Goal: Find specific page/section: Find specific page/section

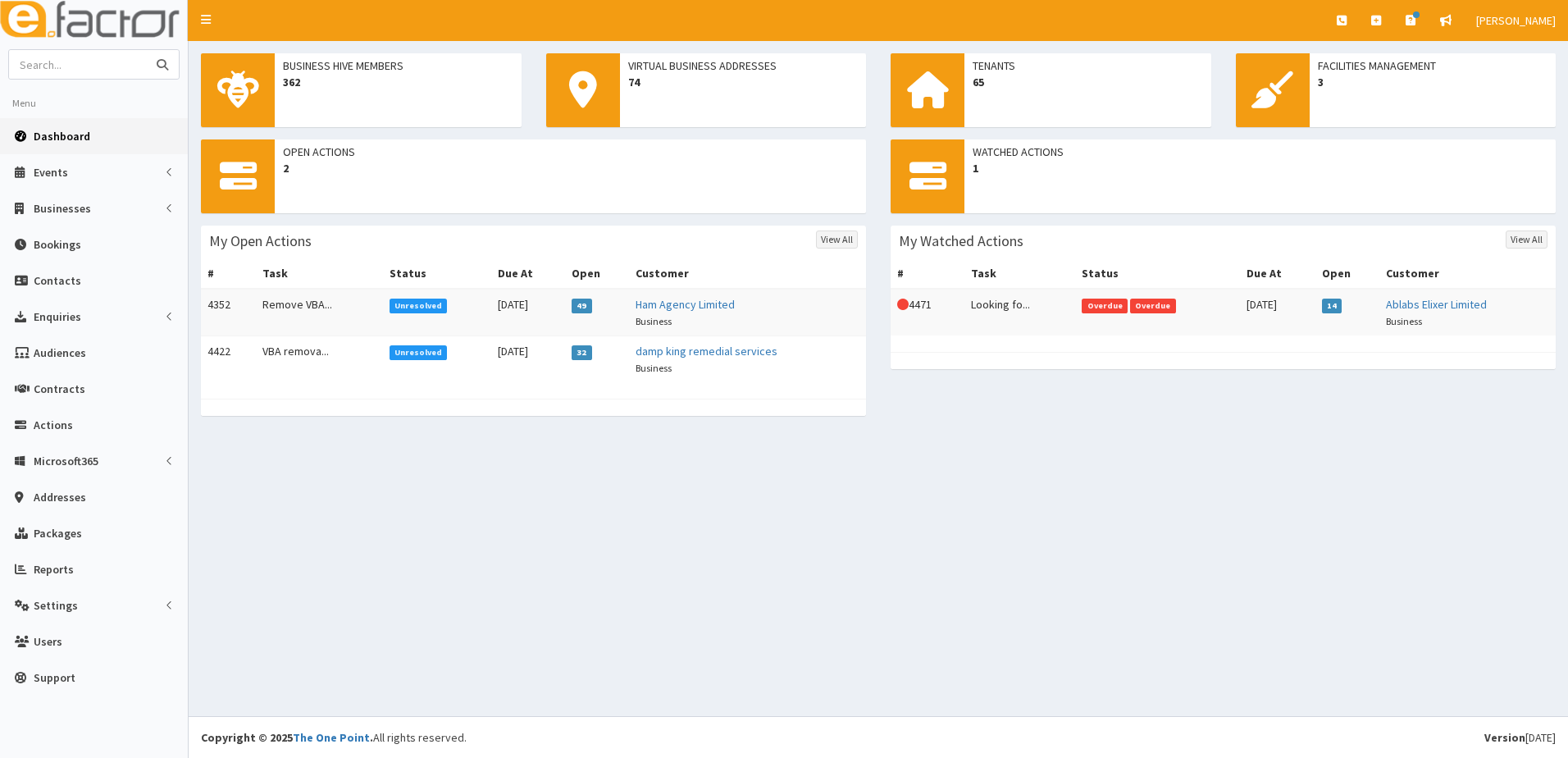
click at [64, 67] on input "text" at bounding box center [77, 64] width 138 height 29
type input "johnson"
click at [146, 50] on button "submit" at bounding box center [162, 64] width 32 height 29
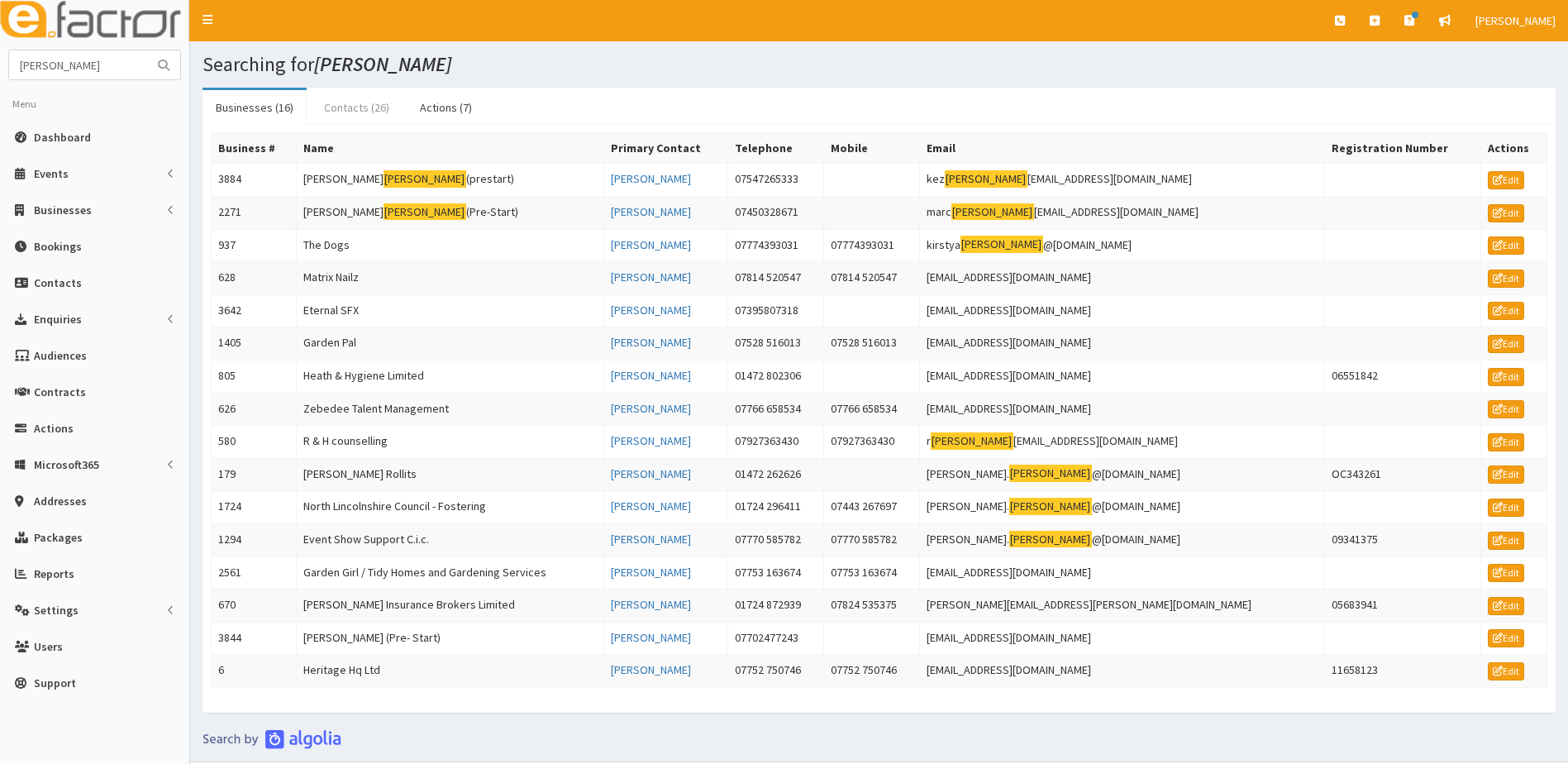
click at [361, 105] on link "Contacts (26)" at bounding box center [356, 108] width 91 height 35
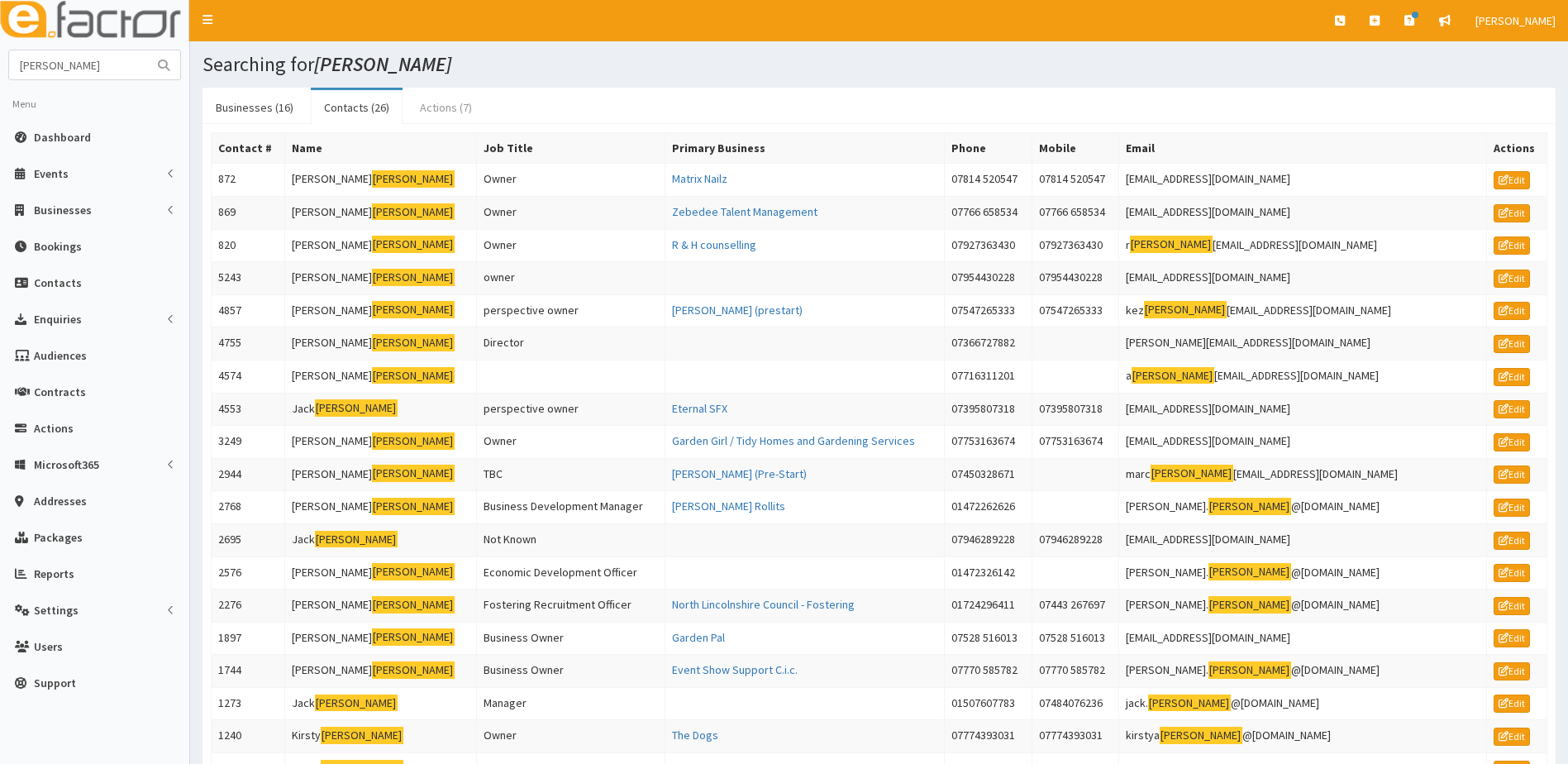
click at [434, 103] on link "Actions (7)" at bounding box center [446, 108] width 79 height 35
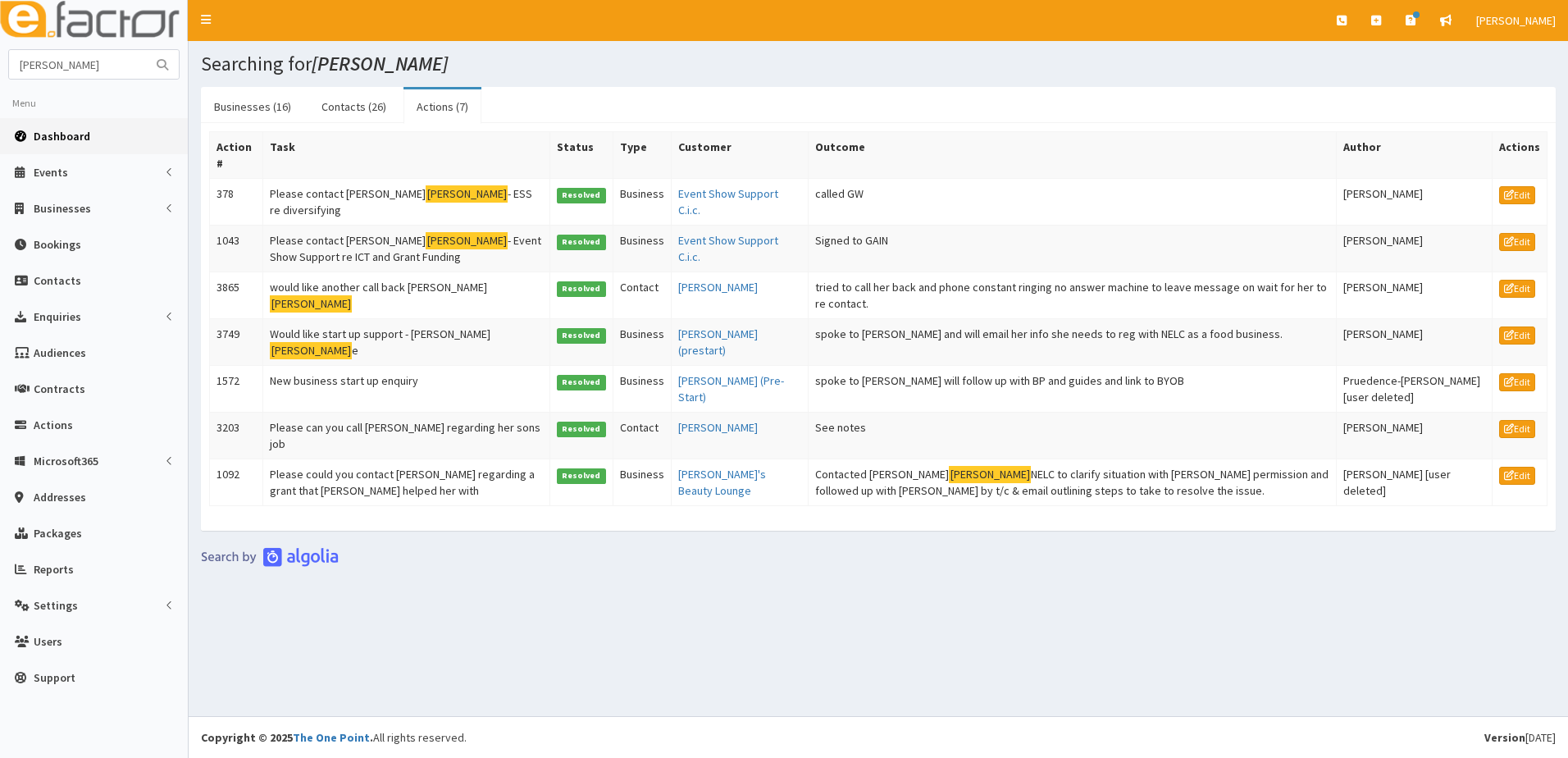
click at [49, 135] on span "Dashboard" at bounding box center [61, 136] width 56 height 14
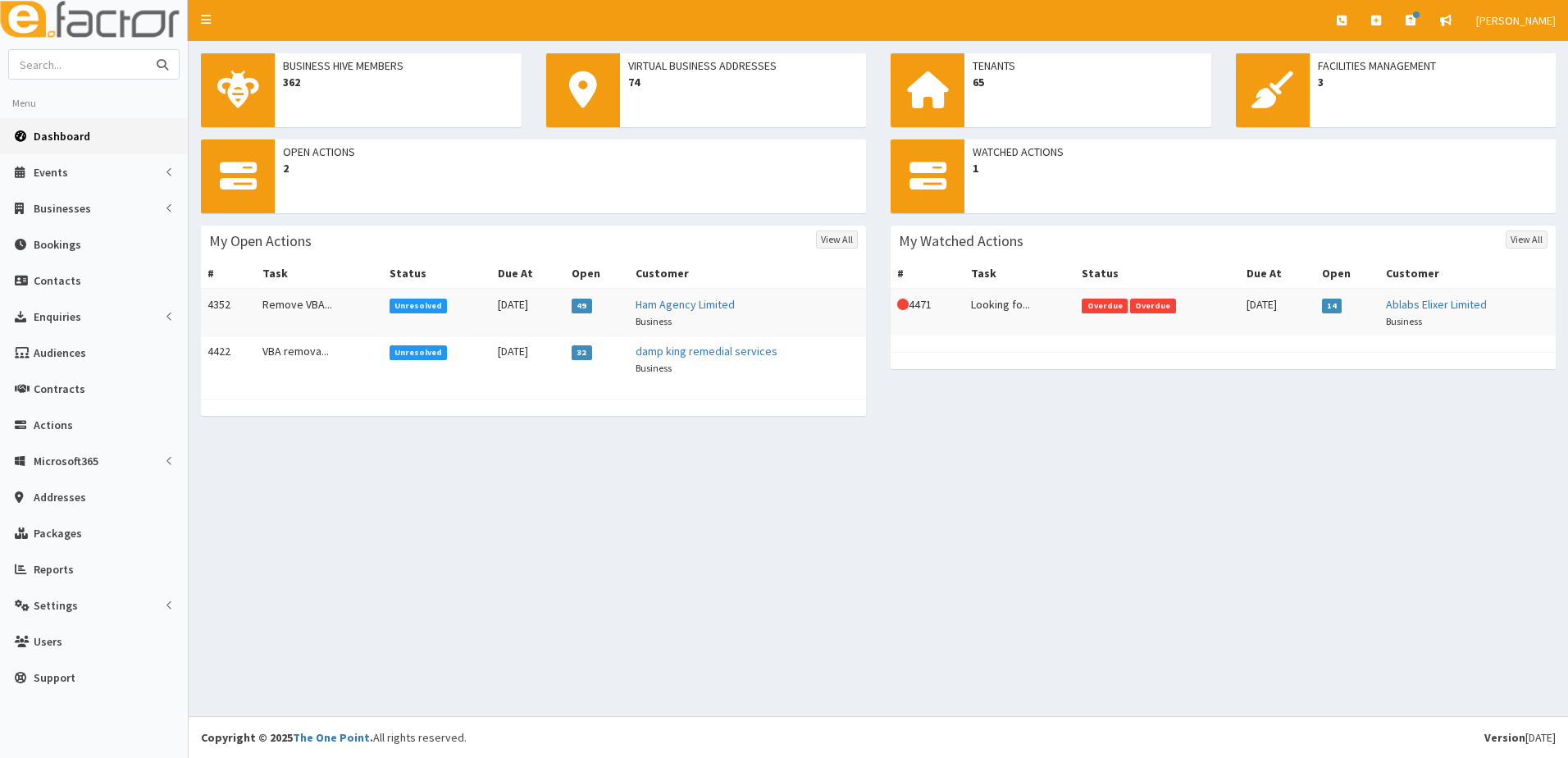
drag, startPoint x: 54, startPoint y: 54, endPoint x: 54, endPoint y: 67, distance: 13.0
click at [54, 61] on input "text" at bounding box center [77, 64] width 138 height 29
click at [96, 279] on link "Contacts" at bounding box center [94, 281] width 188 height 36
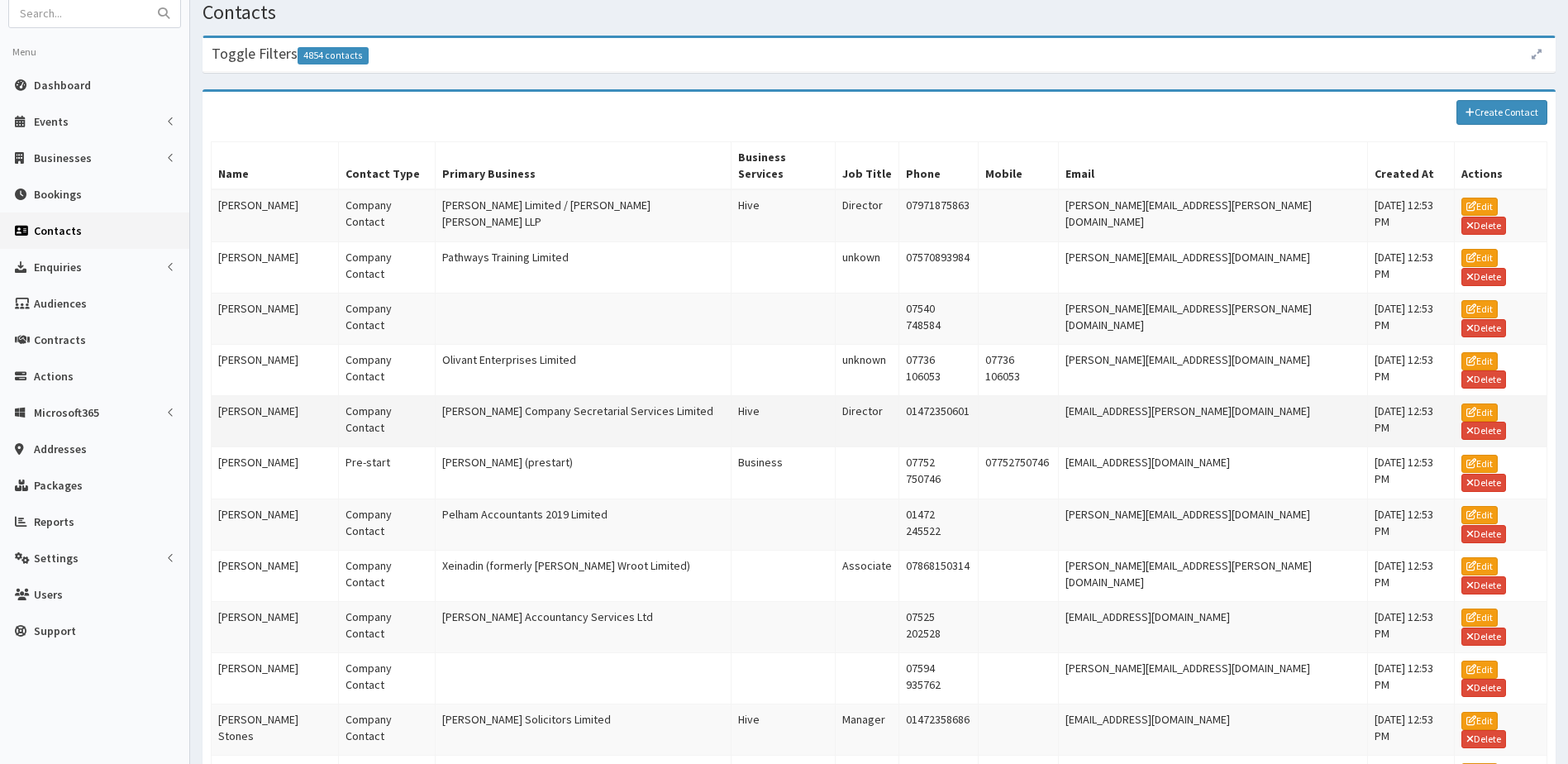
scroll to position [98, 0]
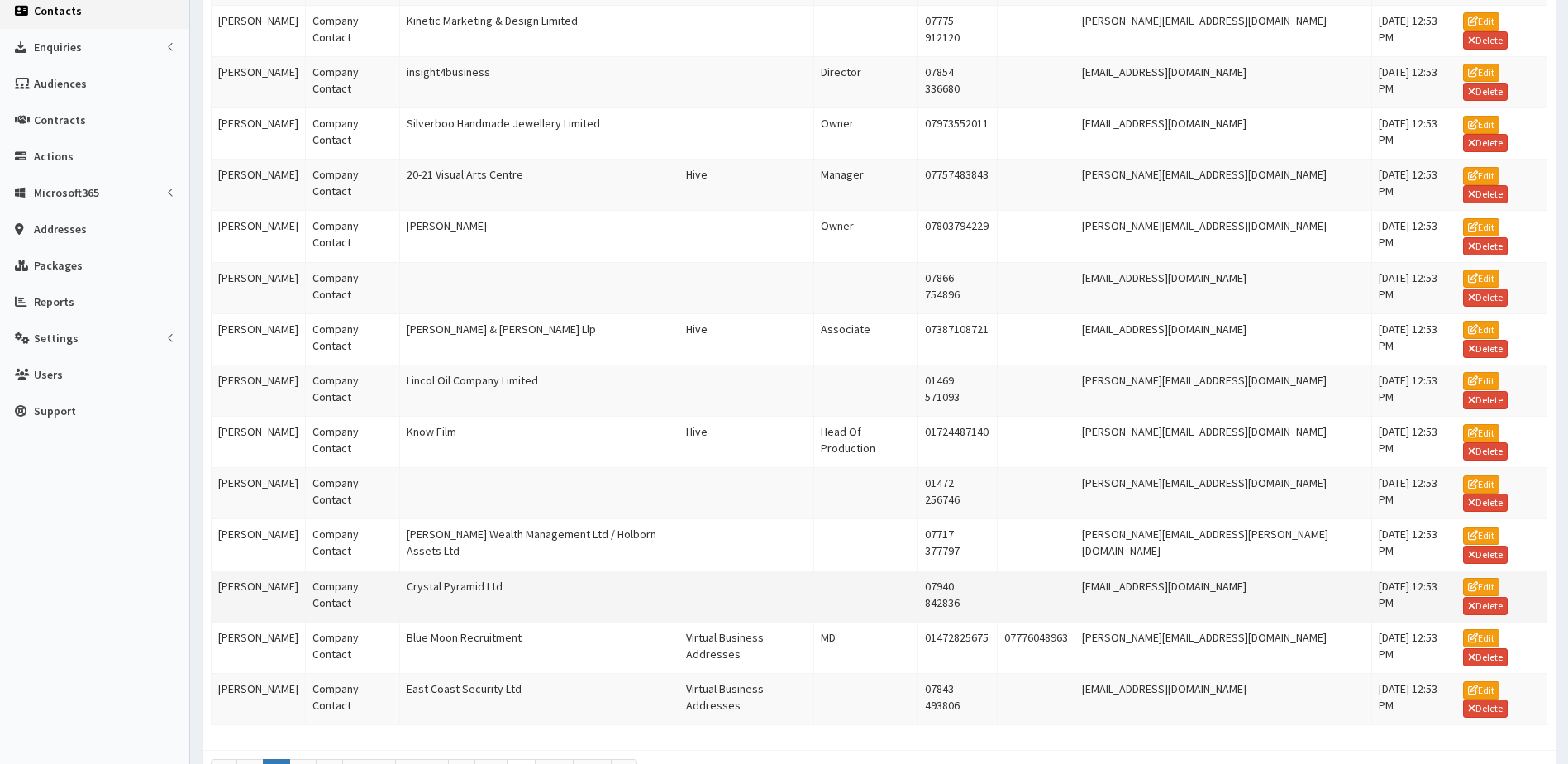
scroll to position [379, 0]
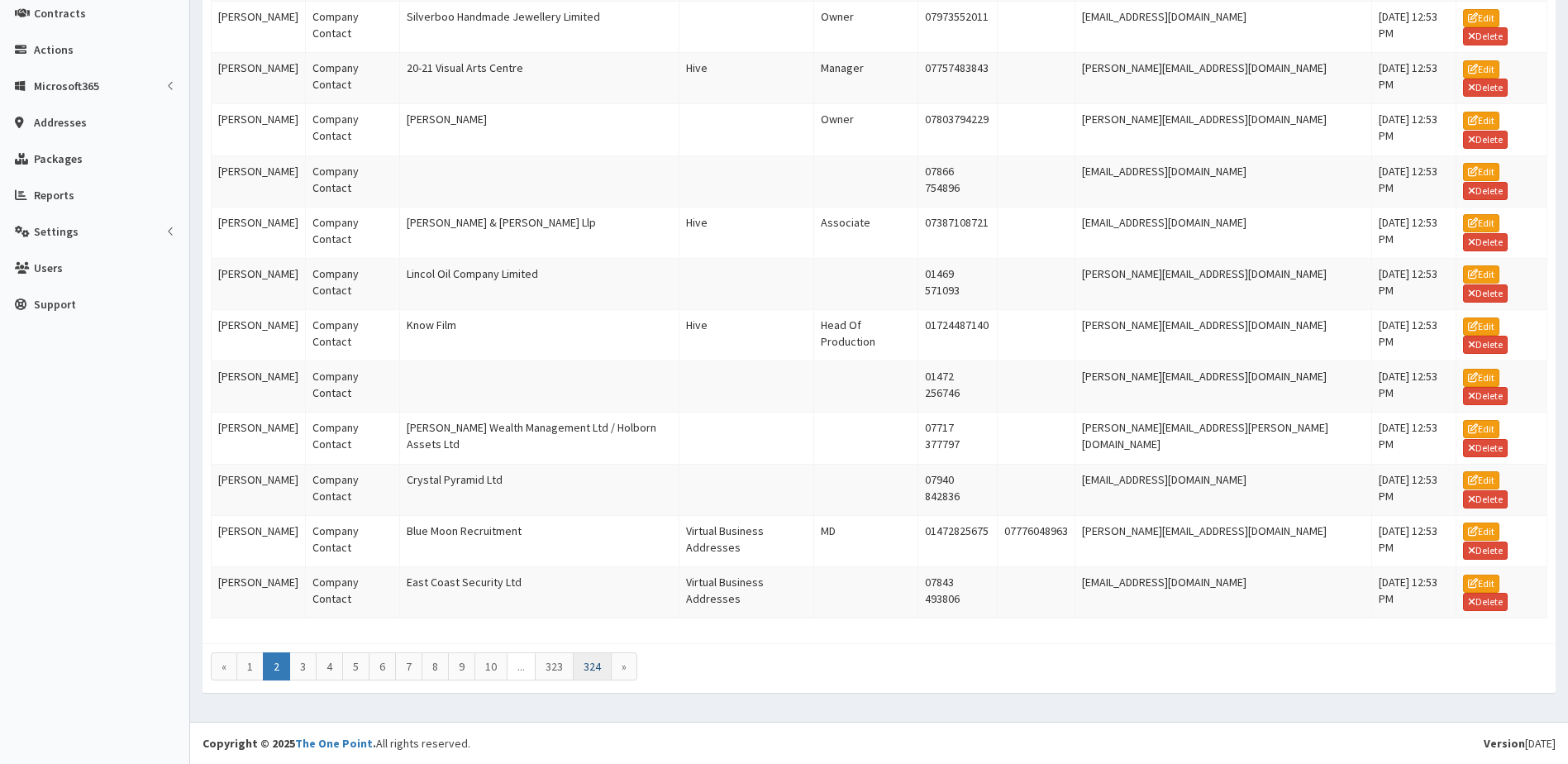
click at [596, 668] on link "324" at bounding box center [592, 666] width 39 height 28
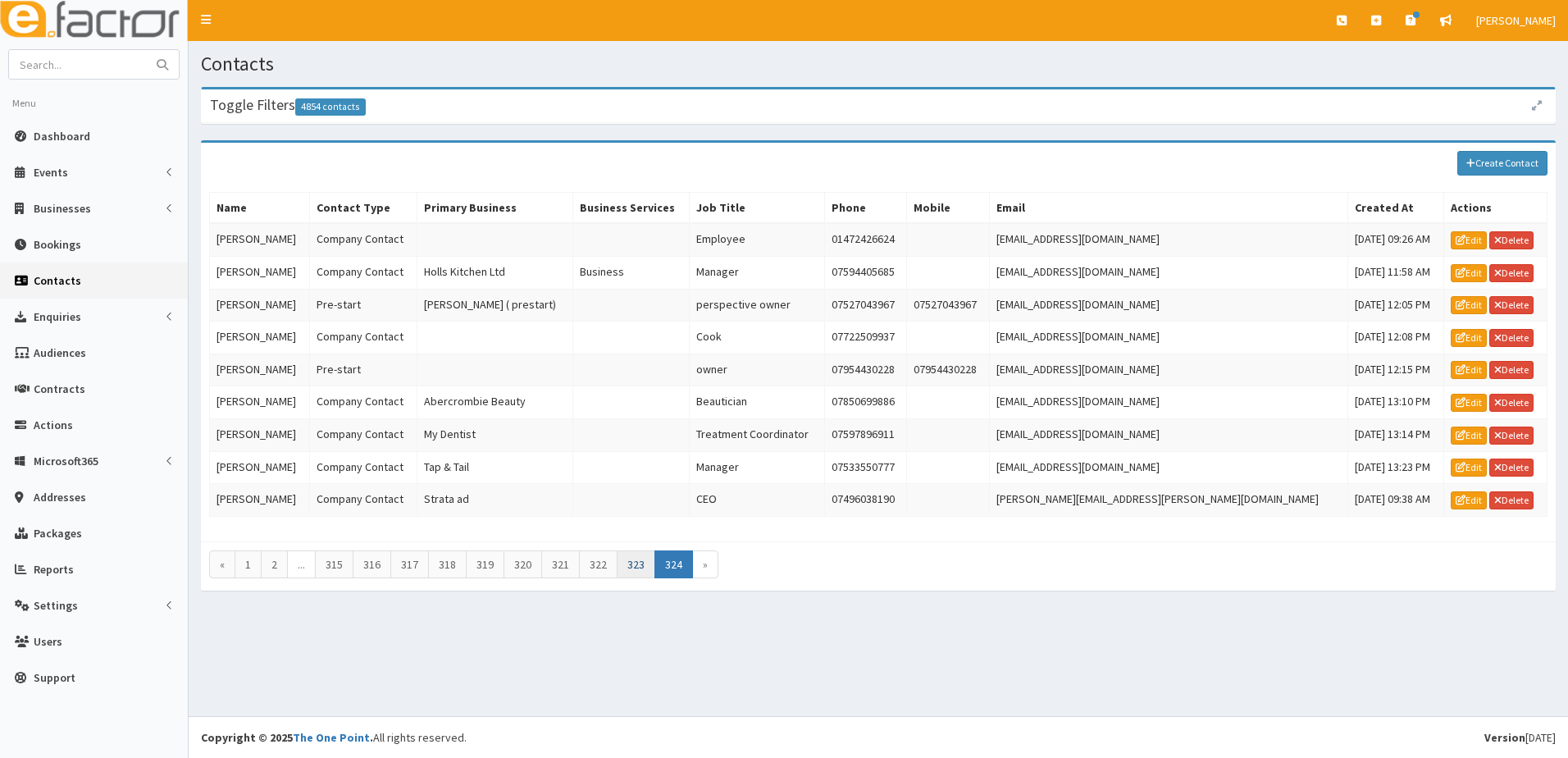
click at [632, 565] on link "323" at bounding box center [635, 564] width 38 height 28
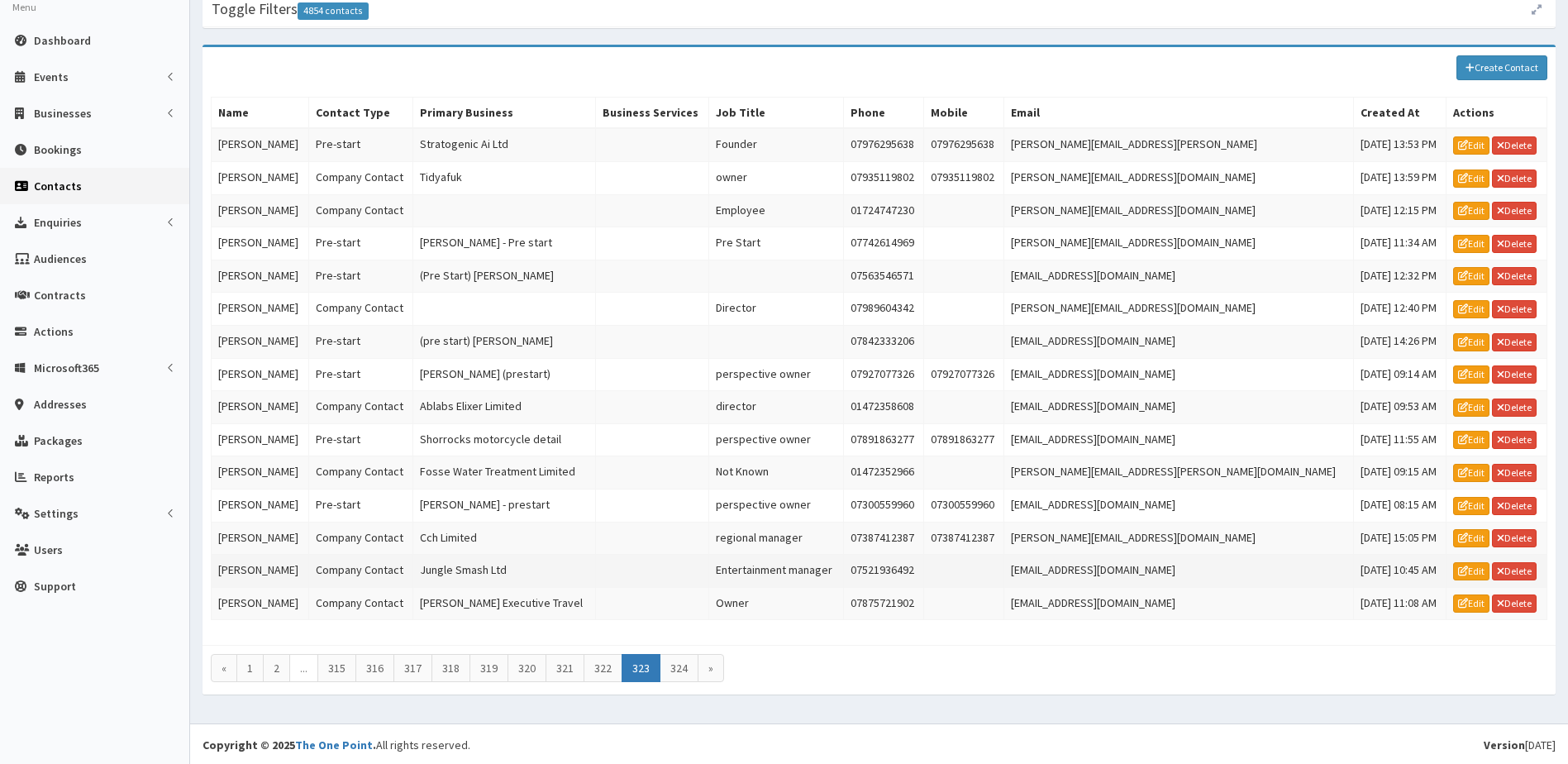
scroll to position [98, 0]
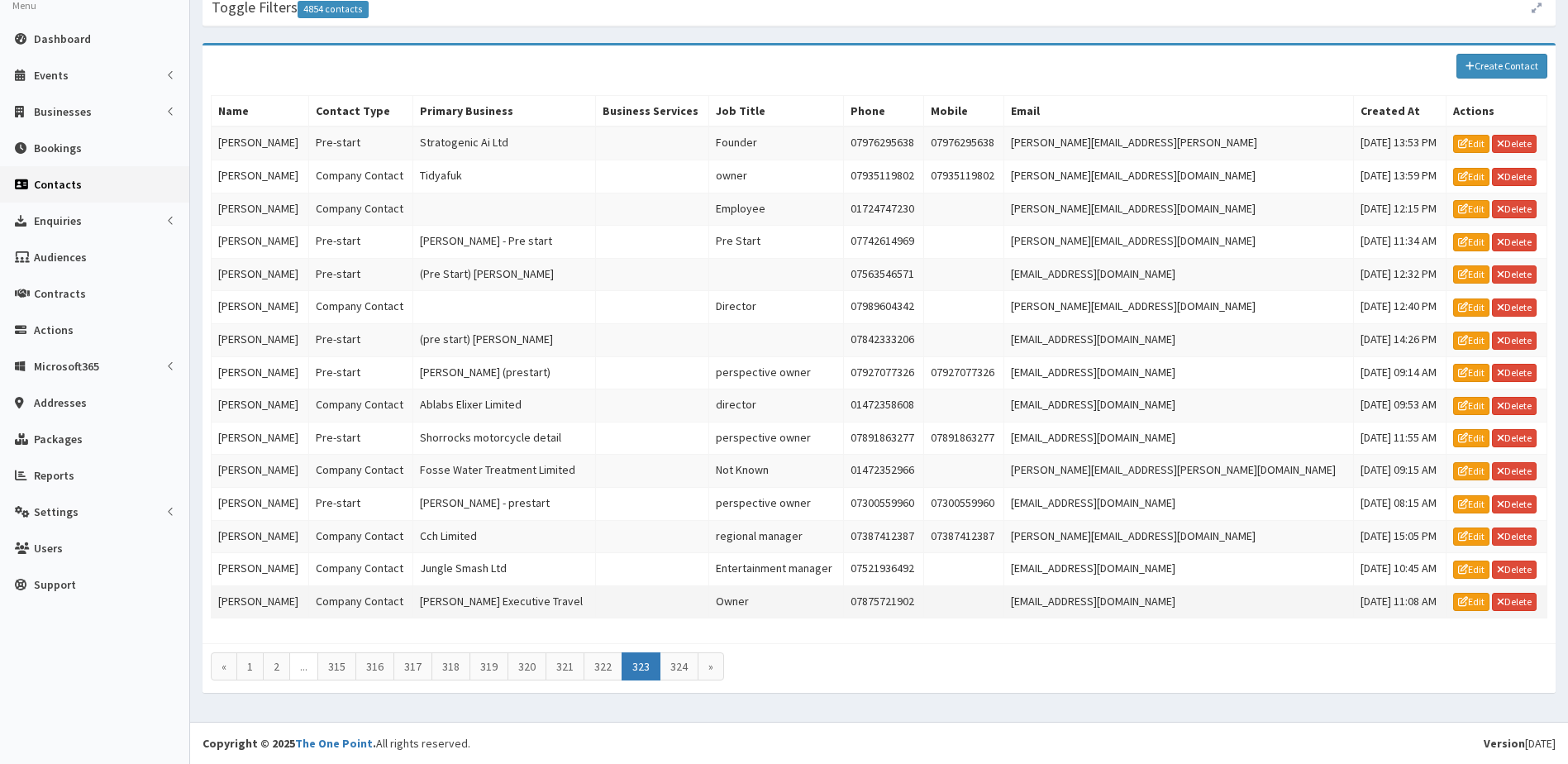
click at [248, 606] on td "[PERSON_NAME]" at bounding box center [260, 602] width 97 height 33
click at [262, 498] on td "Jackie Hooton" at bounding box center [260, 504] width 97 height 33
click at [680, 667] on link "324" at bounding box center [679, 666] width 39 height 28
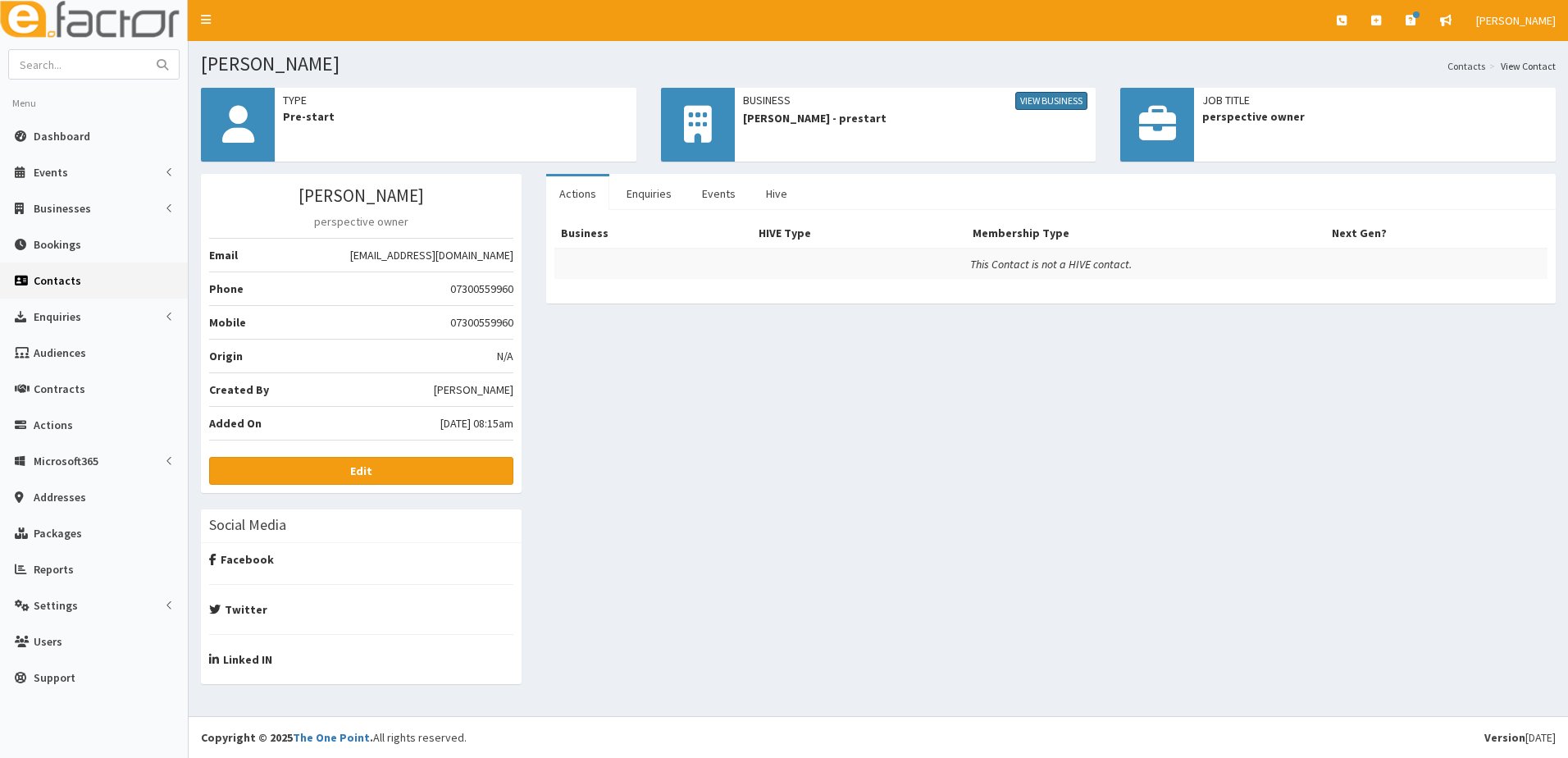
click at [1062, 101] on link "View Business" at bounding box center [1052, 100] width 73 height 18
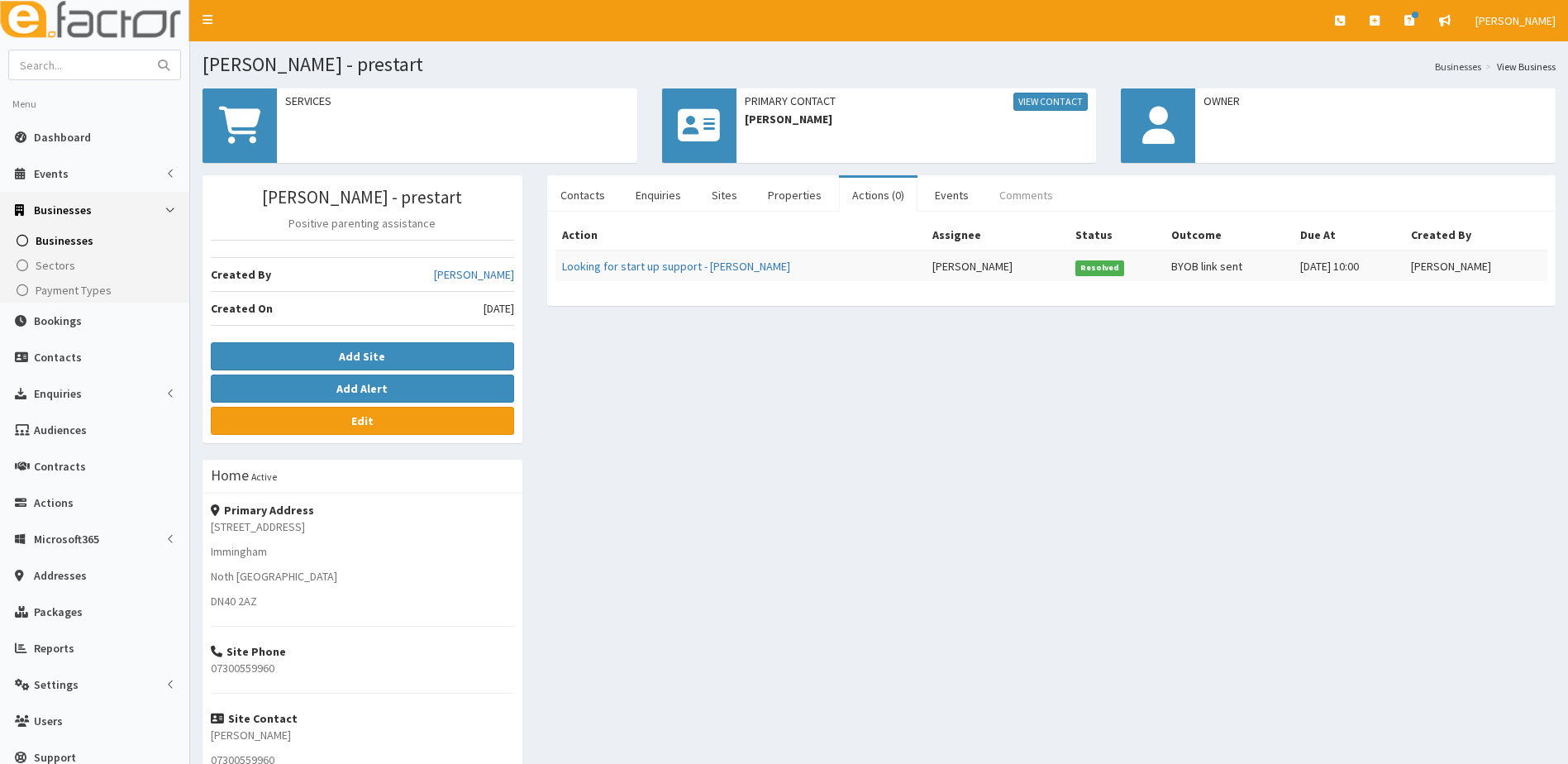
click at [1006, 199] on link "Comments" at bounding box center [1026, 196] width 80 height 35
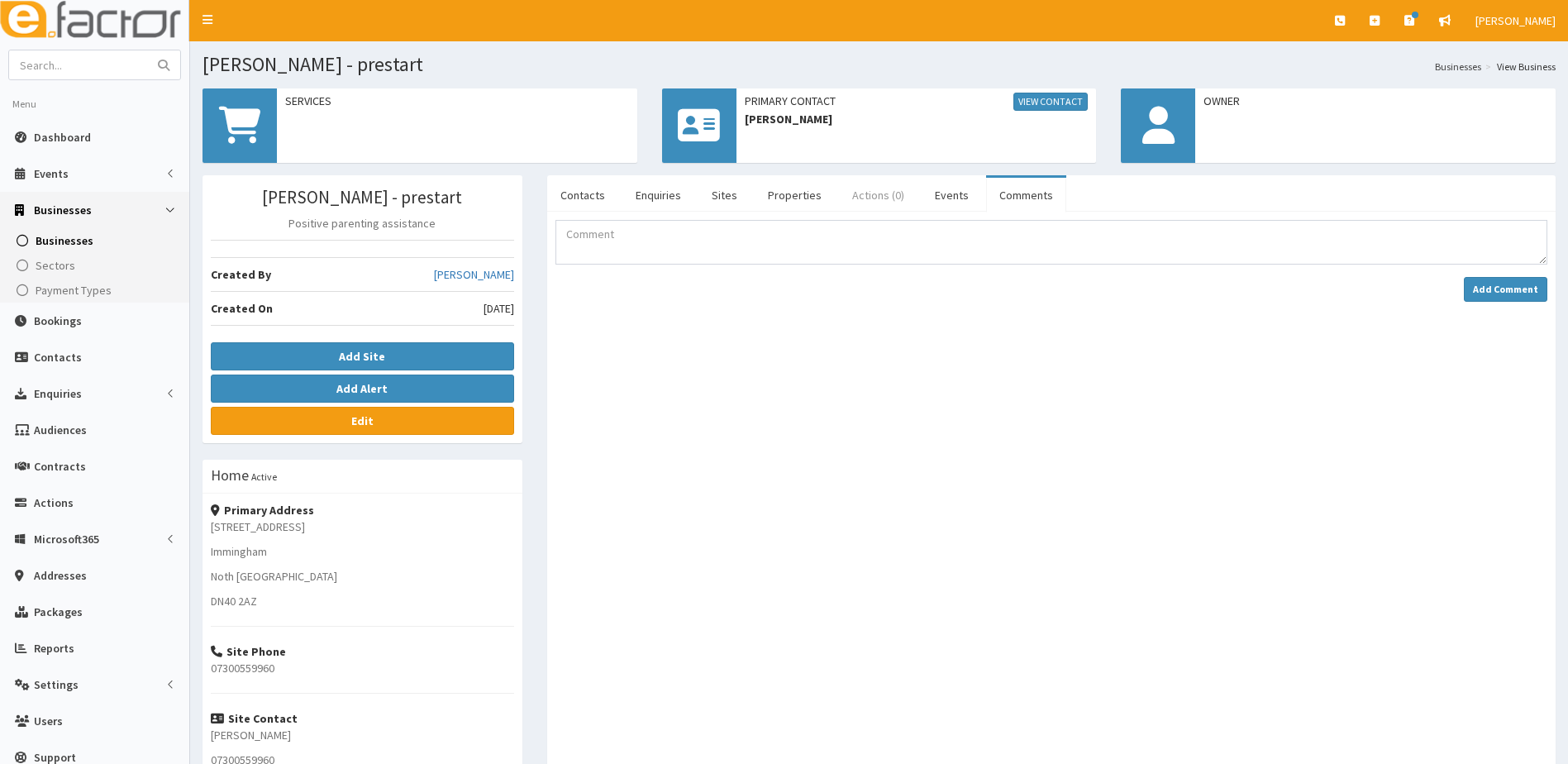
click at [862, 194] on link "Actions (0)" at bounding box center [878, 196] width 79 height 35
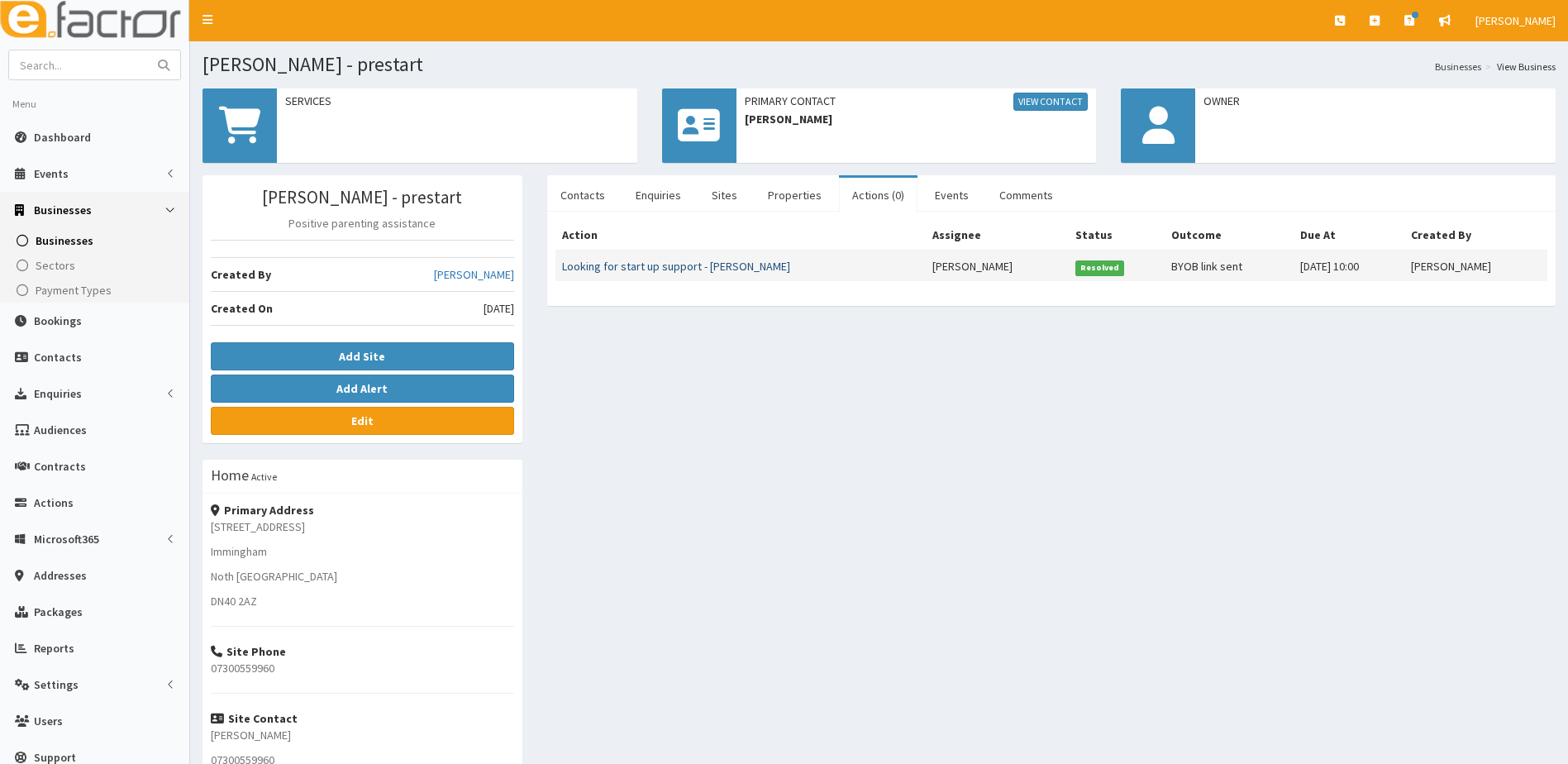
click at [693, 268] on link "Looking for start up support - Jackie Hooton" at bounding box center [676, 266] width 228 height 14
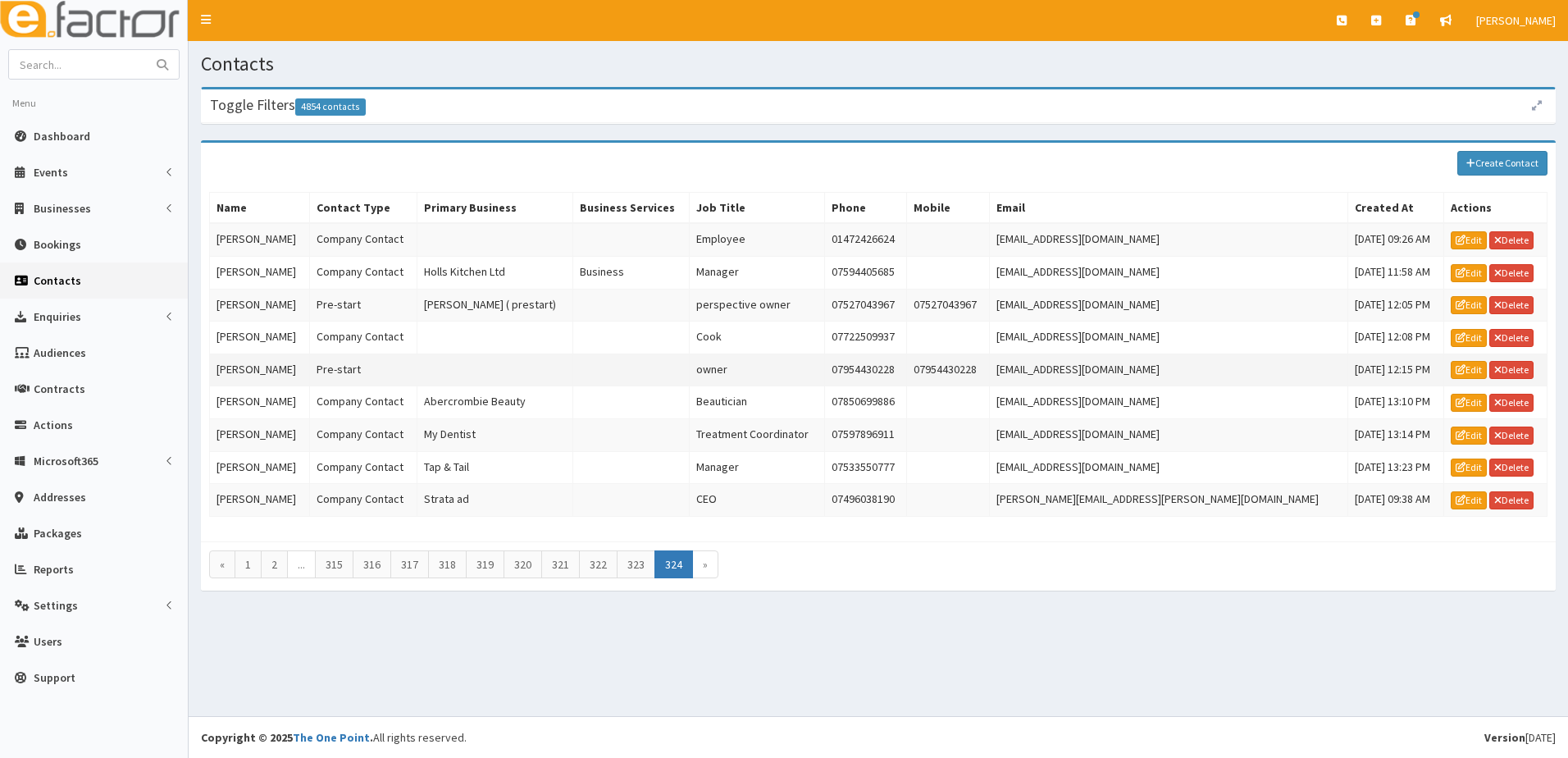
click at [275, 372] on td "[PERSON_NAME]" at bounding box center [260, 370] width 100 height 32
click at [285, 368] on td "[PERSON_NAME]" at bounding box center [260, 370] width 100 height 32
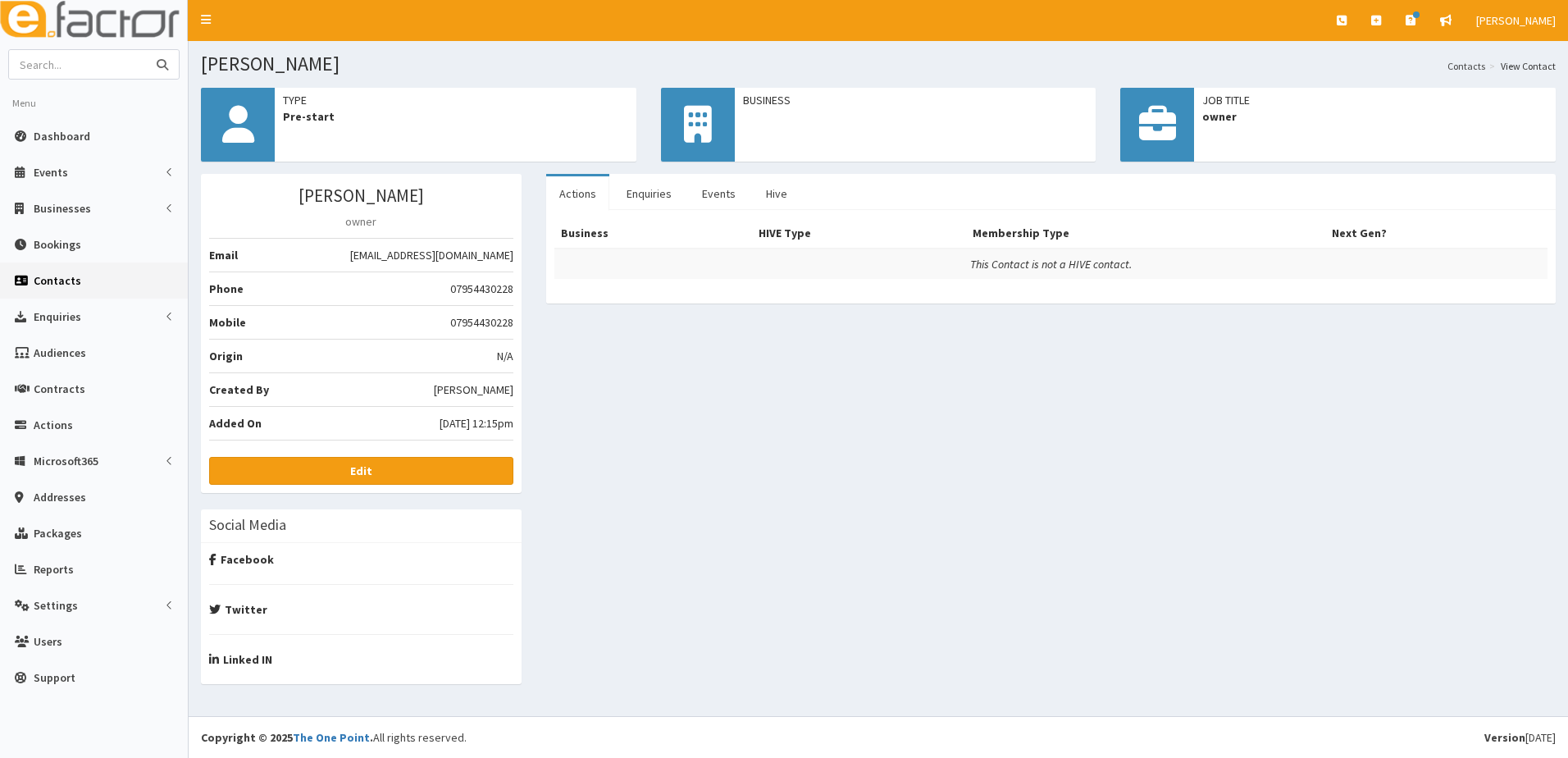
click at [92, 65] on input "text" at bounding box center [77, 64] width 138 height 29
type input "[PERSON_NAME]"
click at [146, 50] on button "submit" at bounding box center [162, 64] width 32 height 29
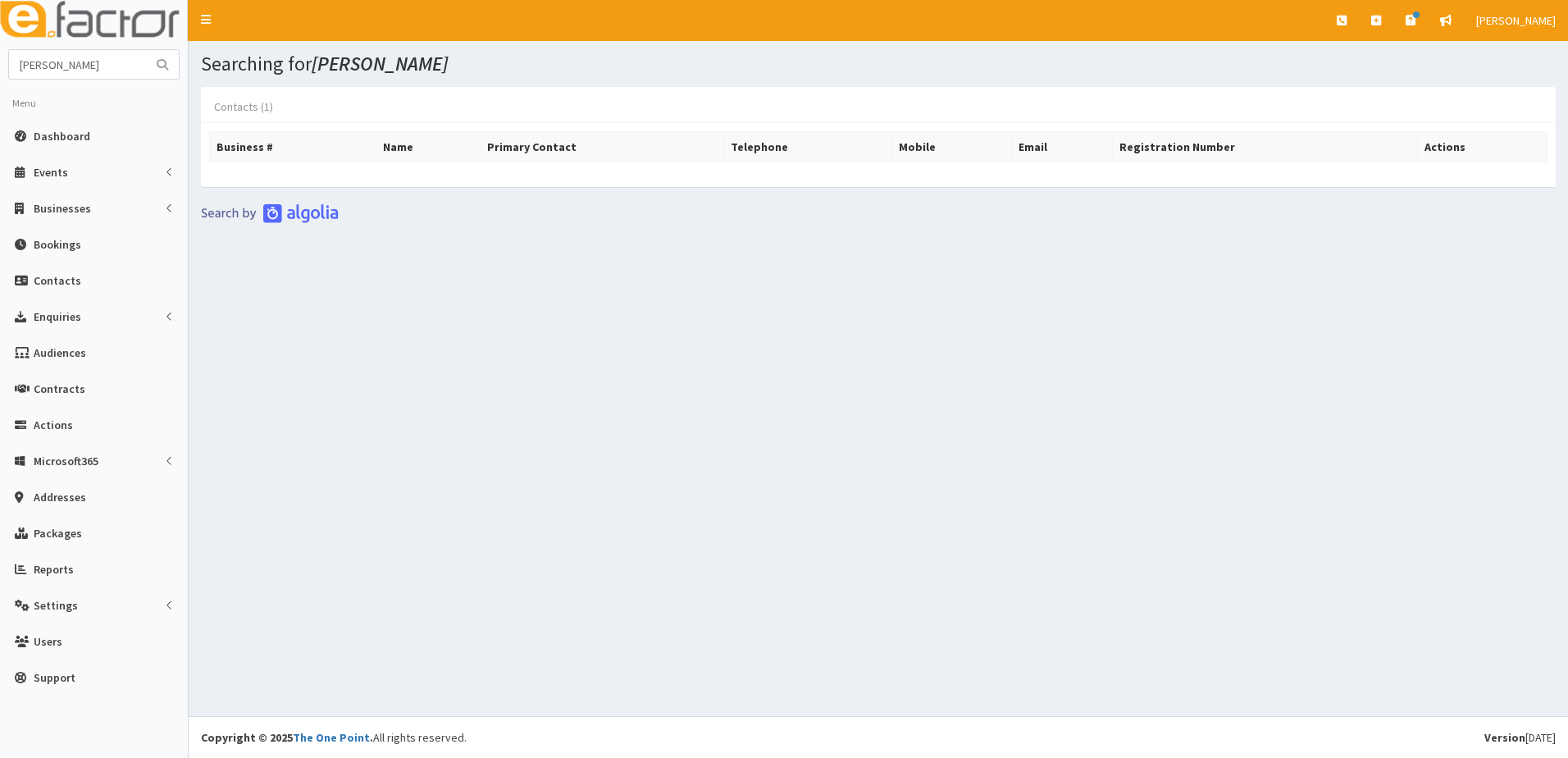
click at [243, 101] on link "Contacts (1)" at bounding box center [243, 107] width 85 height 34
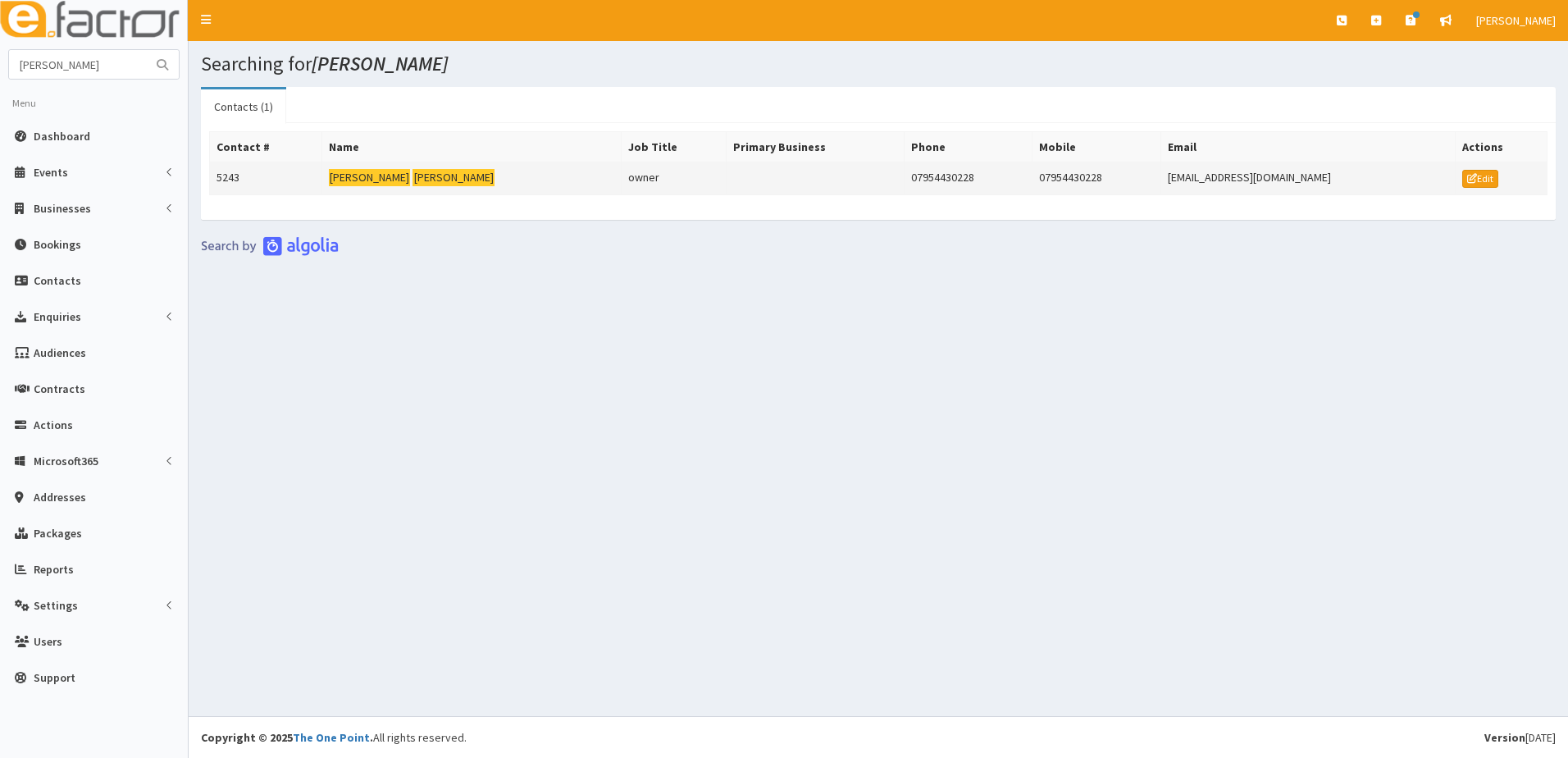
click at [229, 176] on td "5243" at bounding box center [267, 179] width 113 height 32
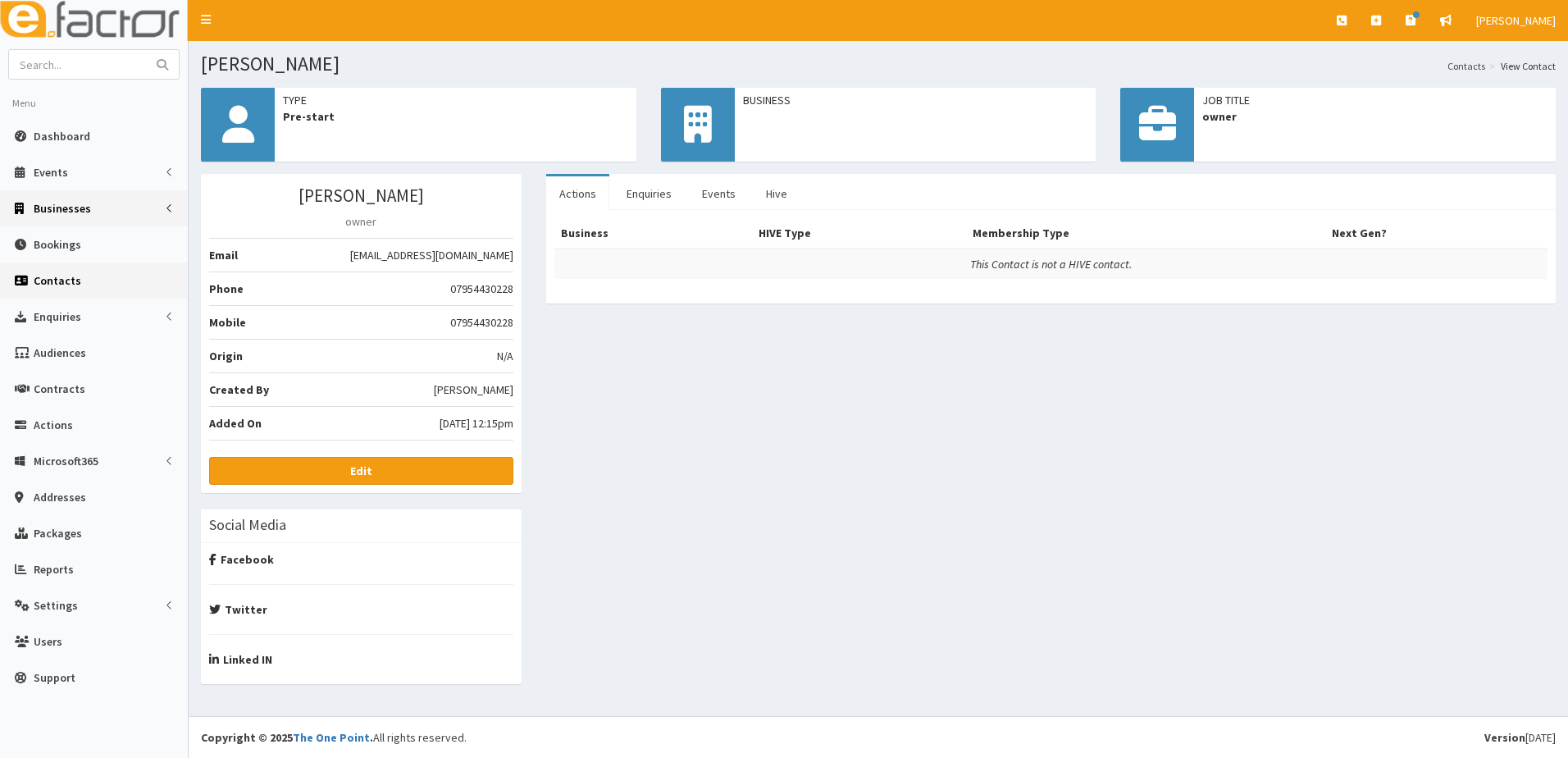
click at [59, 206] on span "Businesses" at bounding box center [62, 207] width 57 height 14
click at [66, 236] on span "Businesses" at bounding box center [63, 238] width 56 height 14
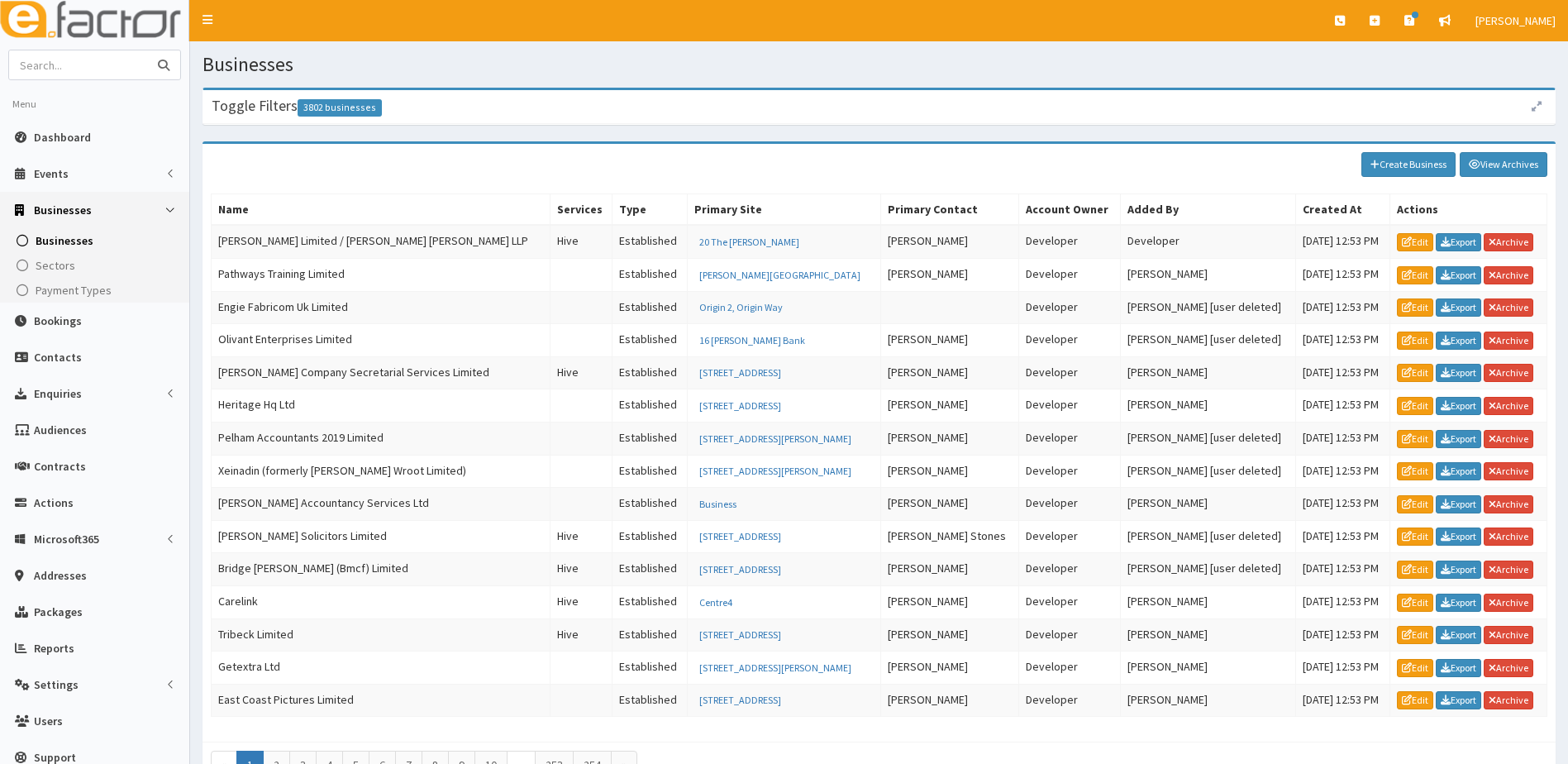
click at [102, 69] on input "text" at bounding box center [78, 65] width 139 height 29
type input "[PERSON_NAME]"
click at [147, 50] on button "submit" at bounding box center [164, 65] width 33 height 29
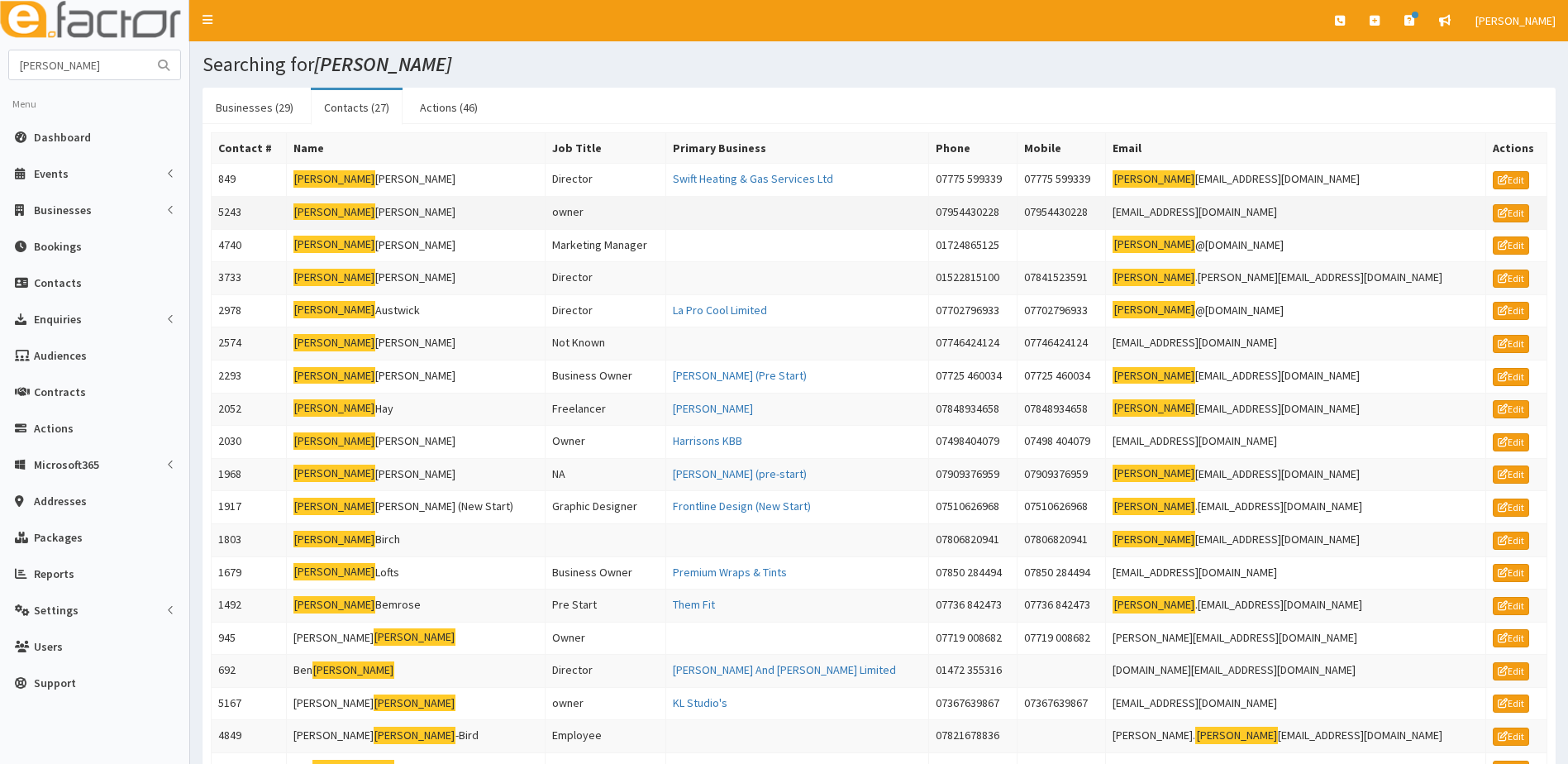
click at [236, 207] on td "5243" at bounding box center [249, 212] width 75 height 33
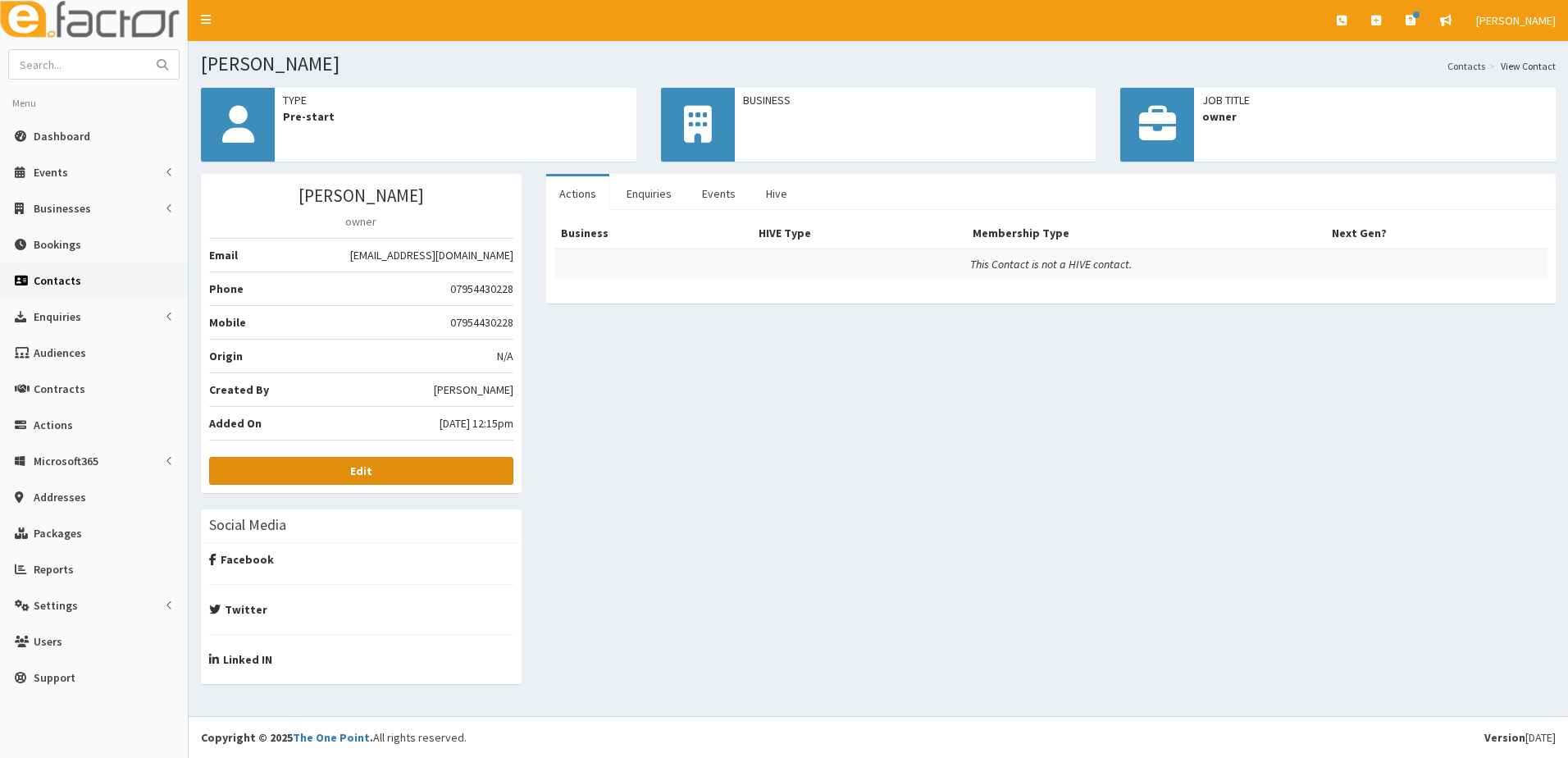
click at [345, 472] on link "Edit" at bounding box center [361, 470] width 304 height 28
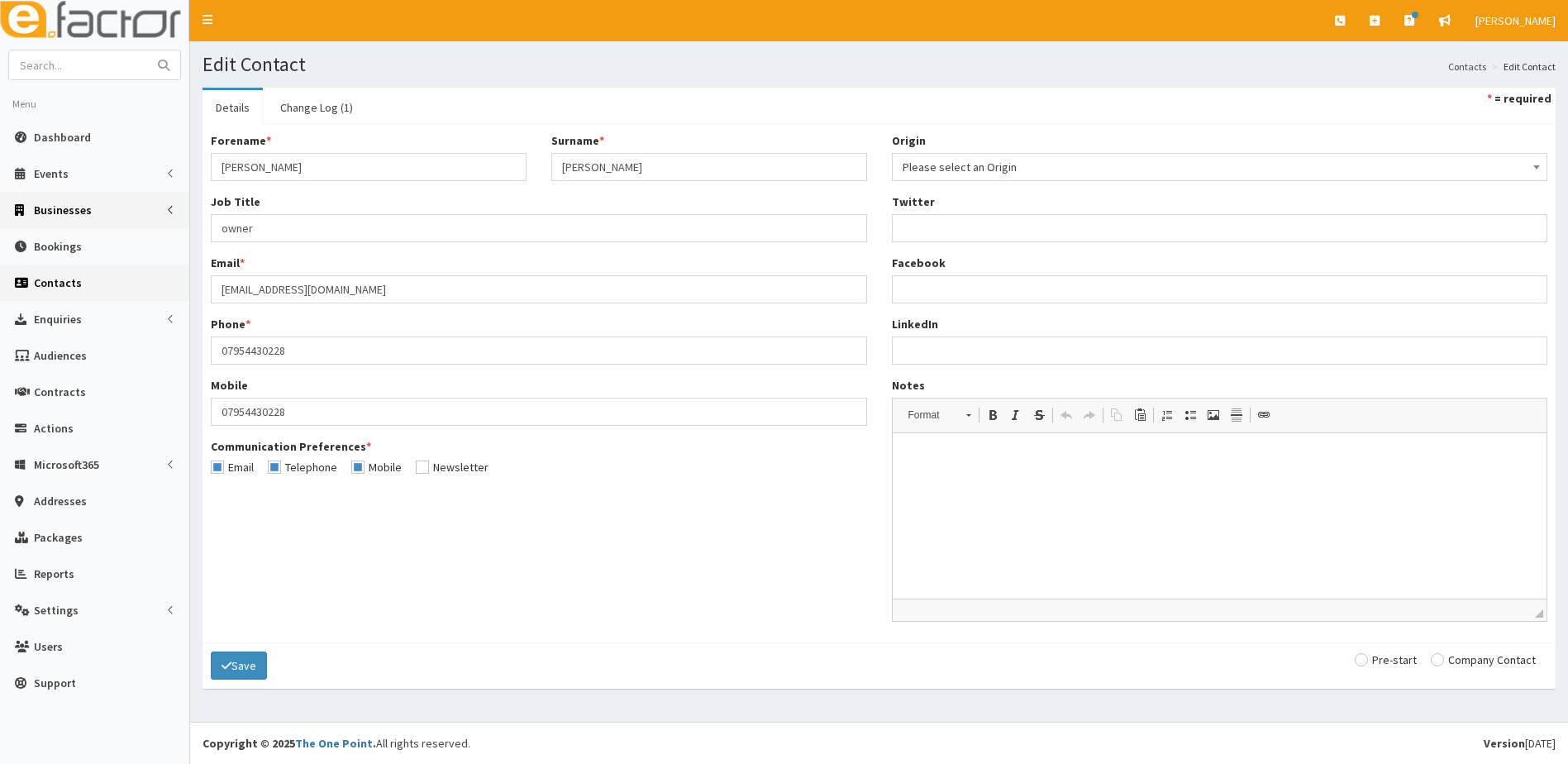
click at [64, 210] on span "Businesses" at bounding box center [63, 209] width 58 height 14
click at [60, 231] on link "Businesses" at bounding box center [96, 241] width 185 height 25
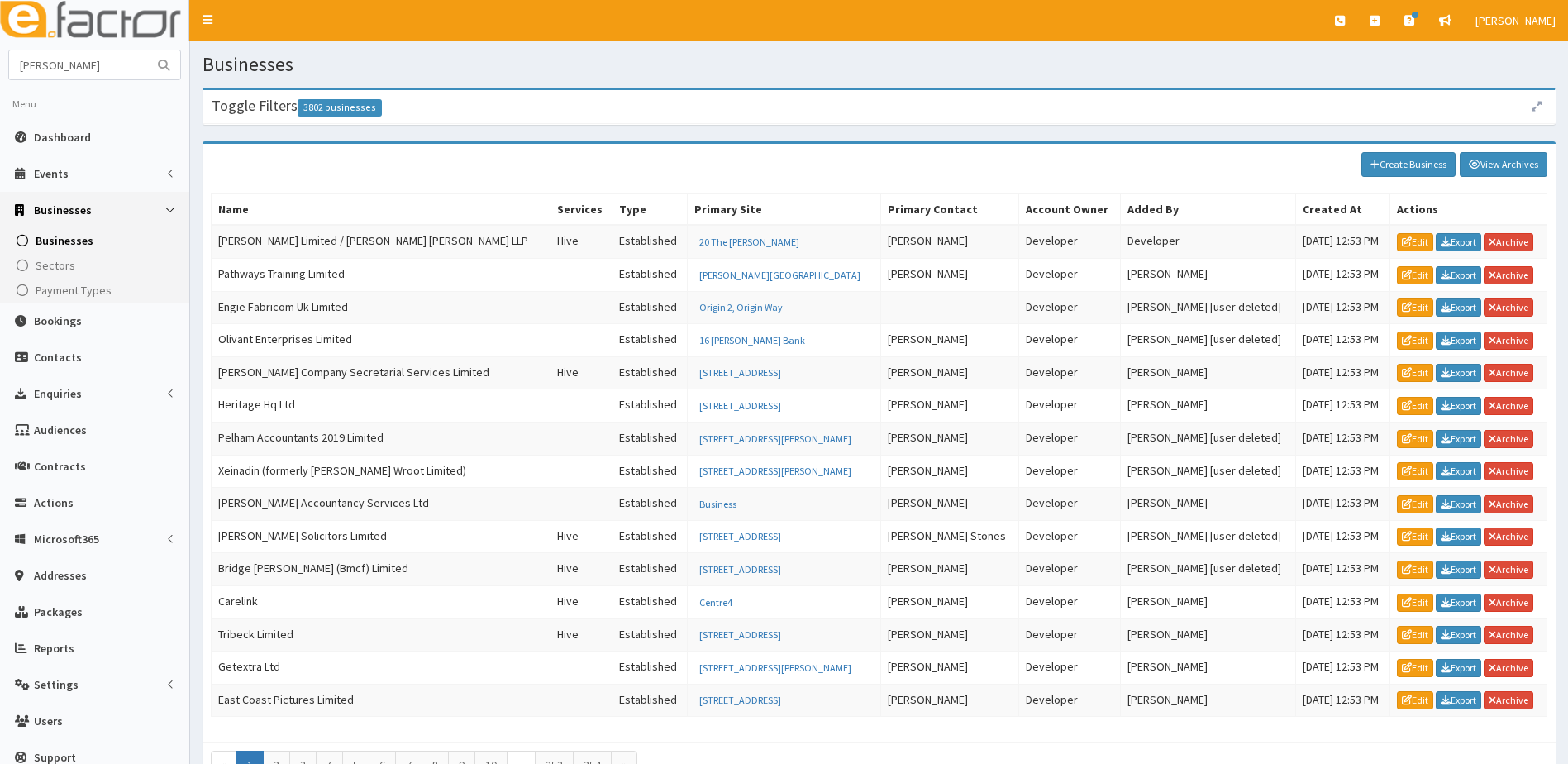
type input "[PERSON_NAME]"
click at [147, 50] on button "submit" at bounding box center [164, 65] width 33 height 29
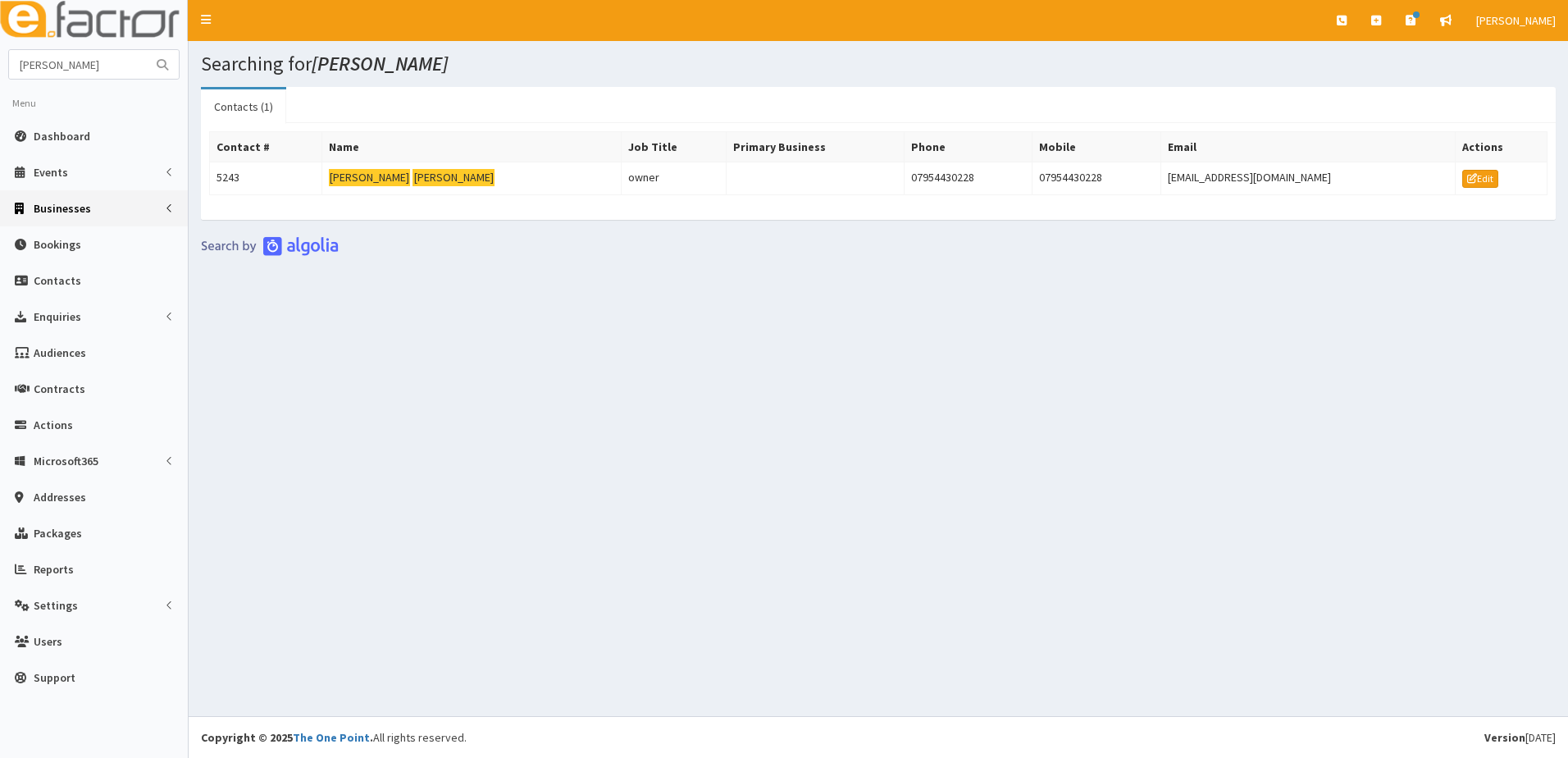
click at [67, 207] on span "Businesses" at bounding box center [62, 207] width 57 height 14
